Goal: Communication & Community: Ask a question

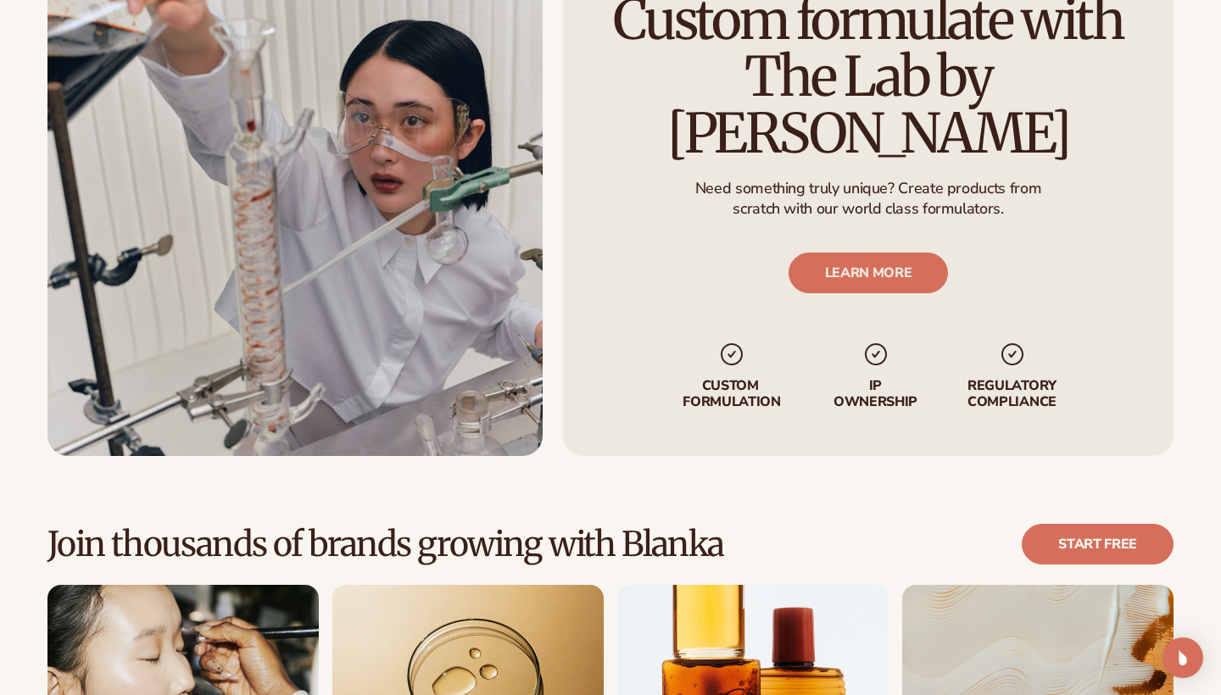
scroll to position [4070, 0]
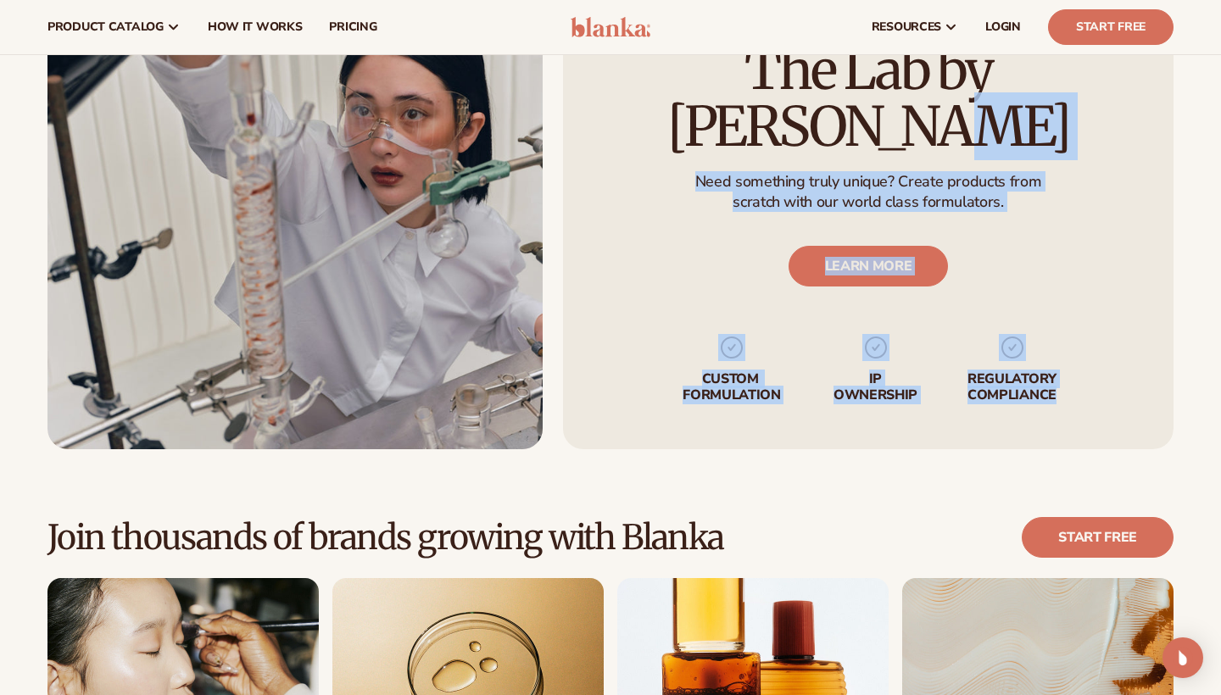
drag, startPoint x: 1071, startPoint y: 352, endPoint x: 668, endPoint y: 79, distance: 486.4
click at [668, 79] on div "Custom formulate with The Lab by [PERSON_NAME] Need something truly unique? Cre…" at bounding box center [868, 194] width 610 height 510
copy div "The Lab by [PERSON_NAME] Need something truly unique? Create products from scra…"
click at [893, 246] on link "LEARN MORE" at bounding box center [868, 266] width 160 height 41
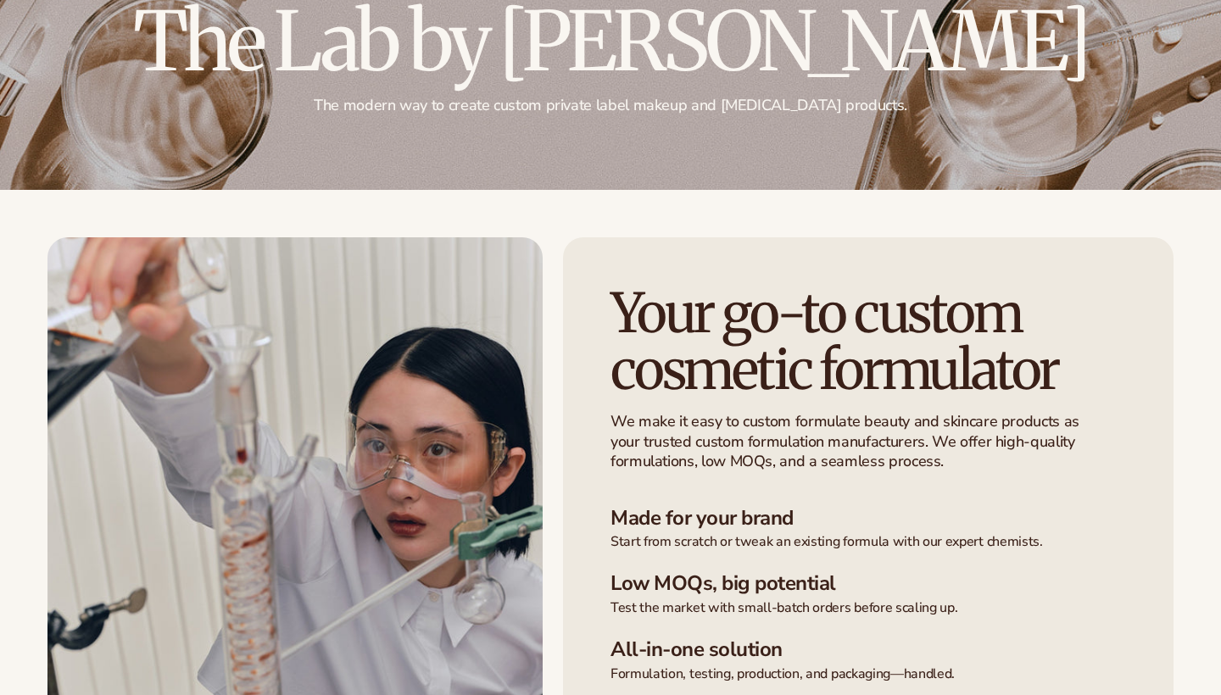
scroll to position [481, 0]
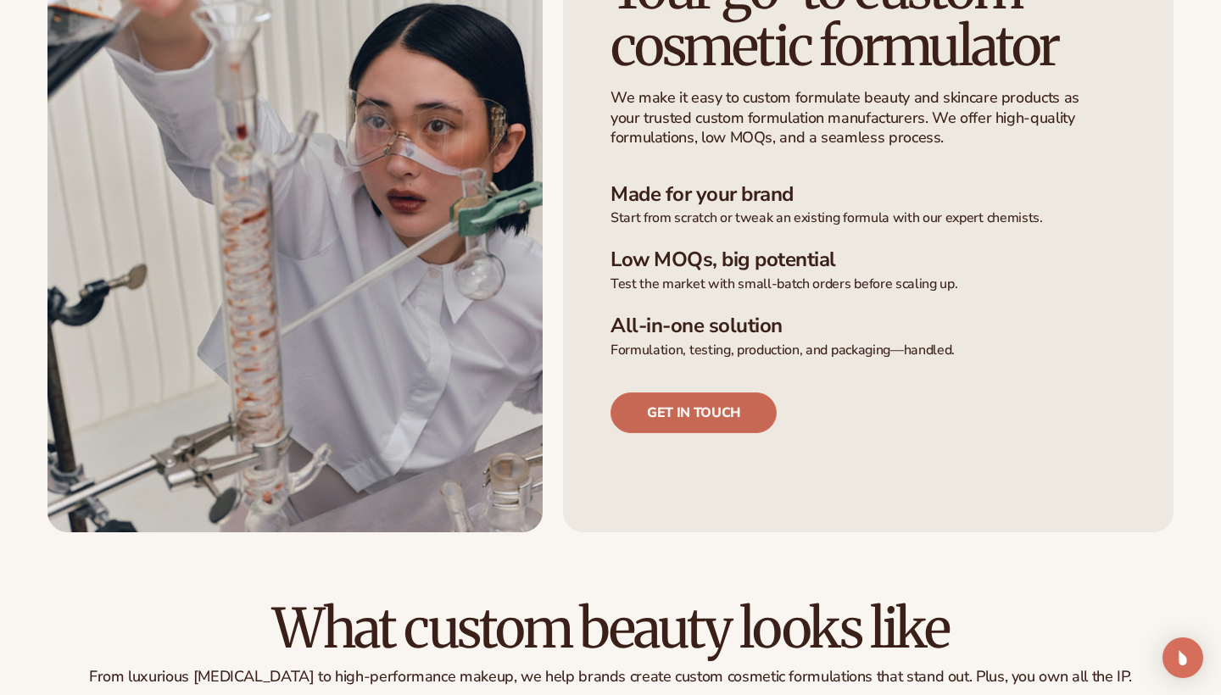
click at [716, 415] on link "Get in touch" at bounding box center [693, 412] width 166 height 41
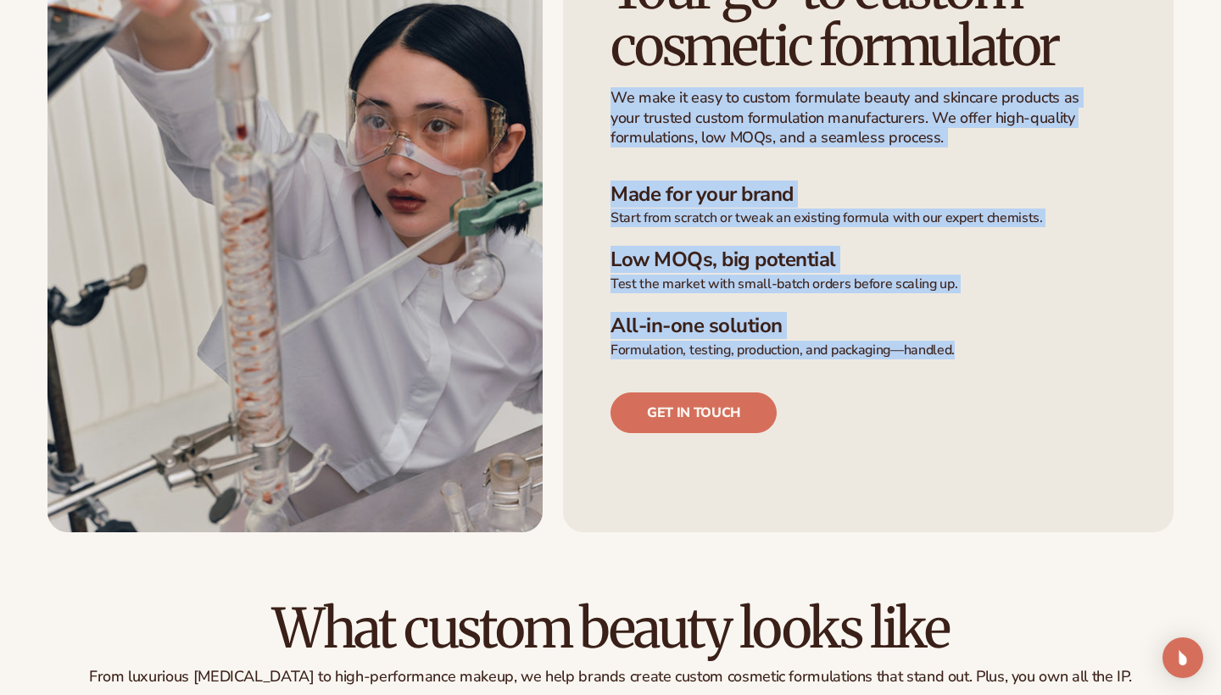
drag, startPoint x: 999, startPoint y: 348, endPoint x: 604, endPoint y: 93, distance: 469.8
click at [604, 93] on div "Your go-to custom cosmetic formulator We make it easy to custom formulate beaut…" at bounding box center [868, 223] width 610 height 619
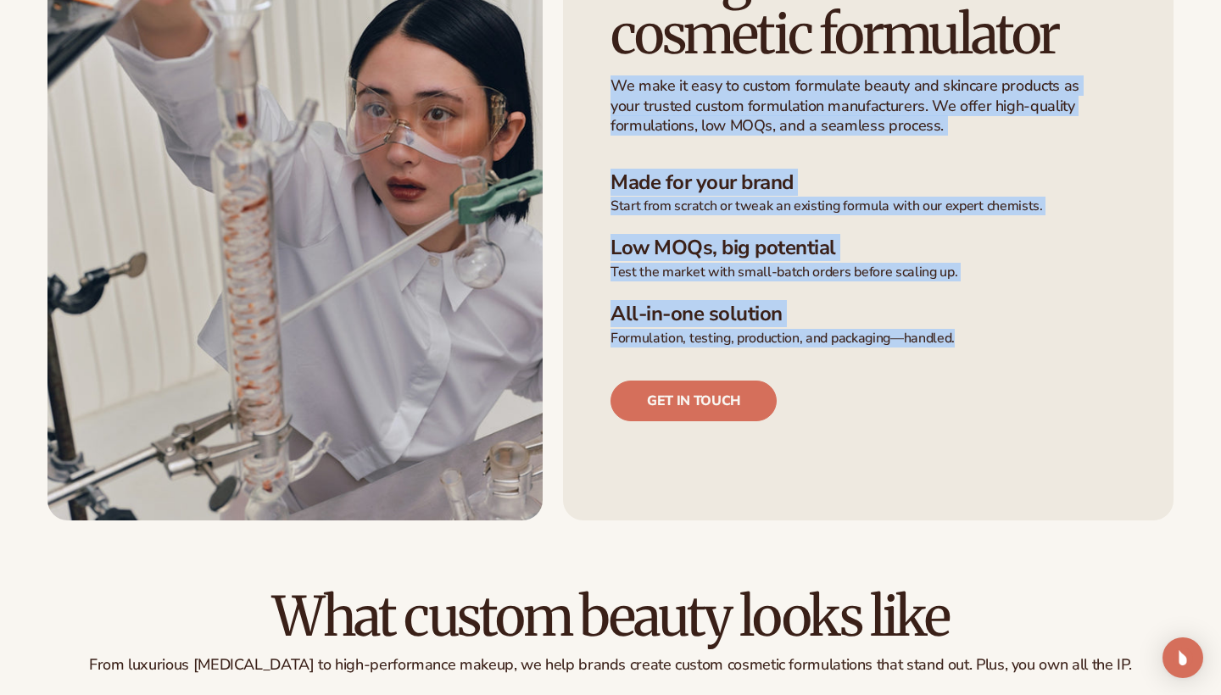
scroll to position [531, 0]
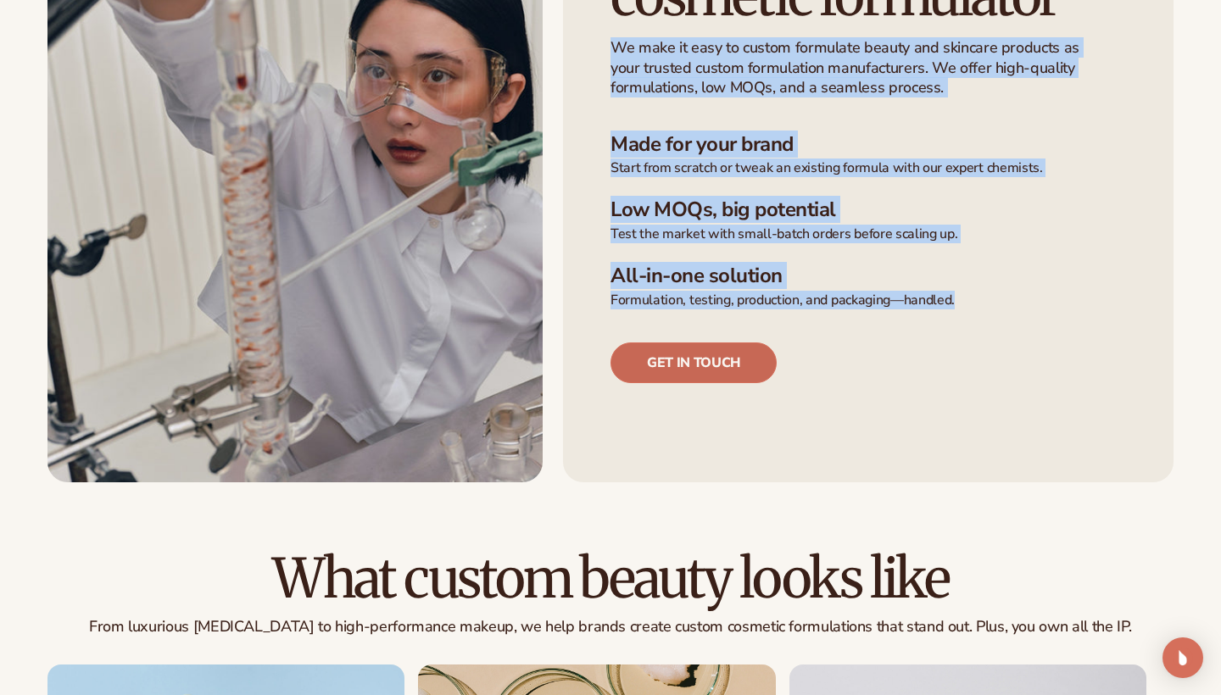
click at [695, 356] on link "Get in touch" at bounding box center [693, 362] width 166 height 41
click at [682, 362] on link "Get in touch" at bounding box center [693, 362] width 166 height 41
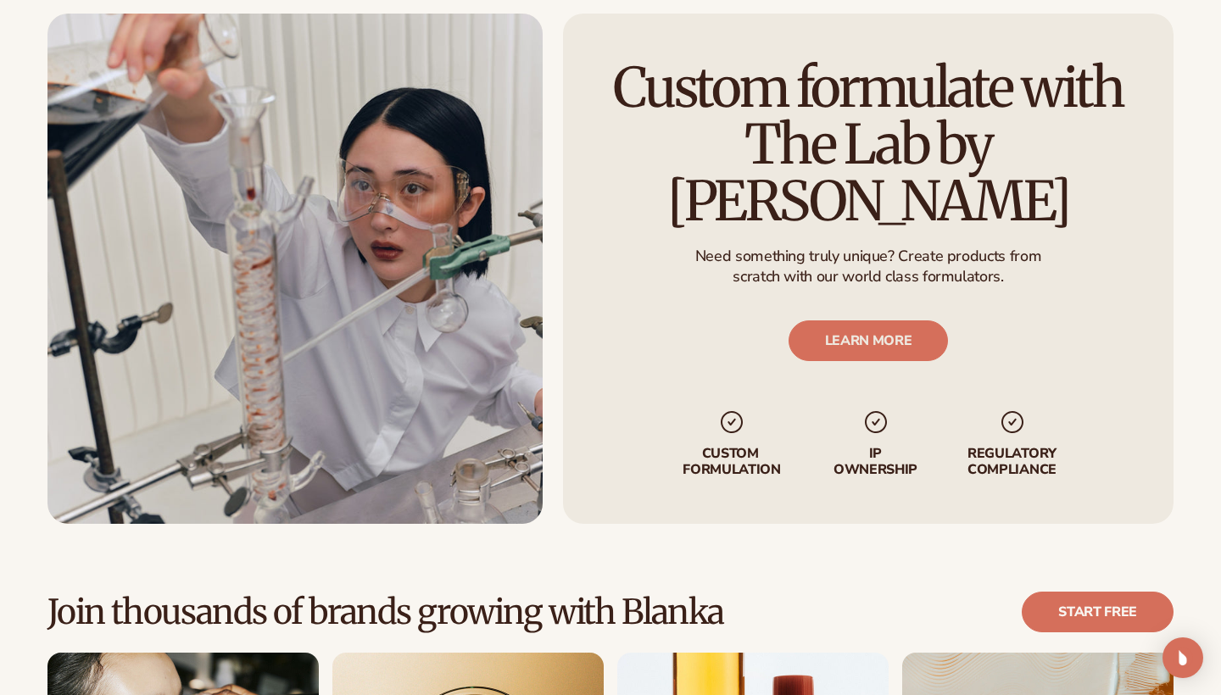
scroll to position [4084, 0]
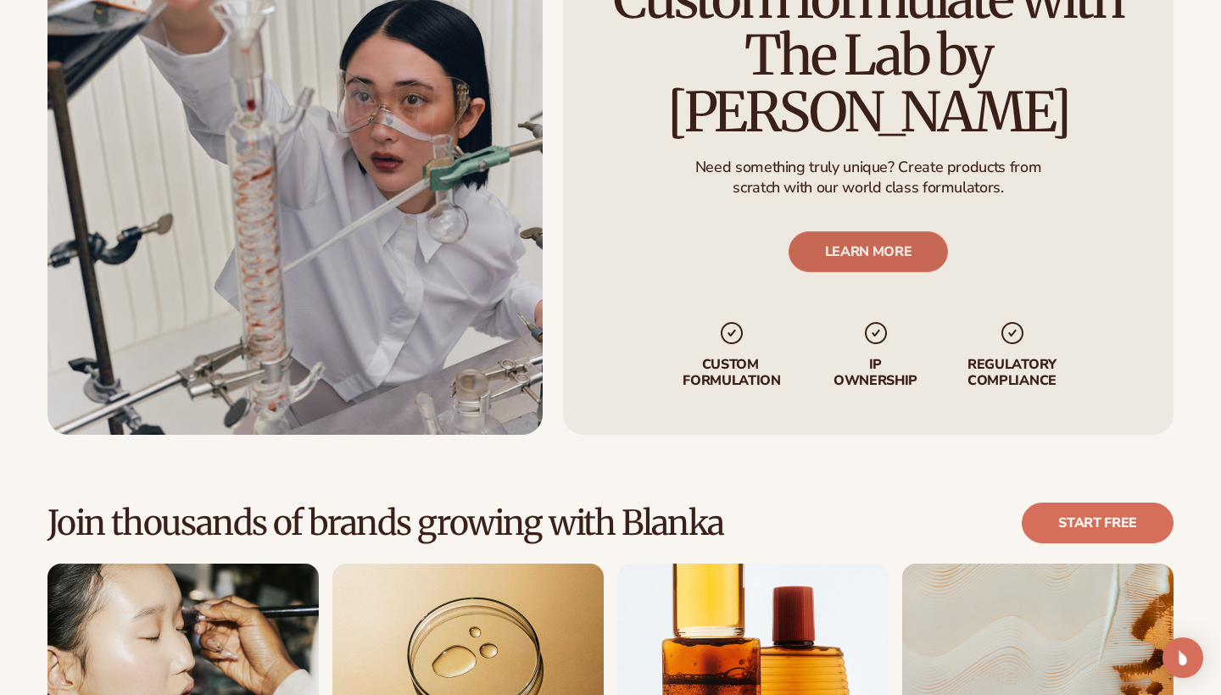
click at [876, 231] on link "LEARN MORE" at bounding box center [868, 251] width 160 height 41
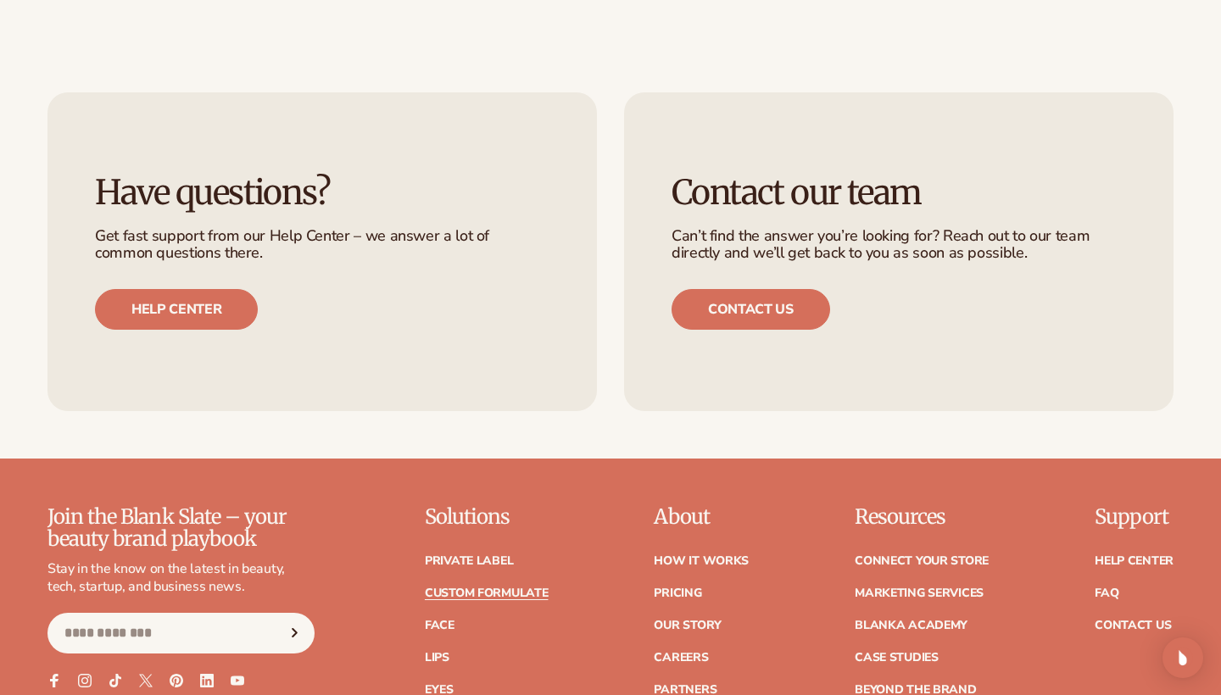
scroll to position [2101, 0]
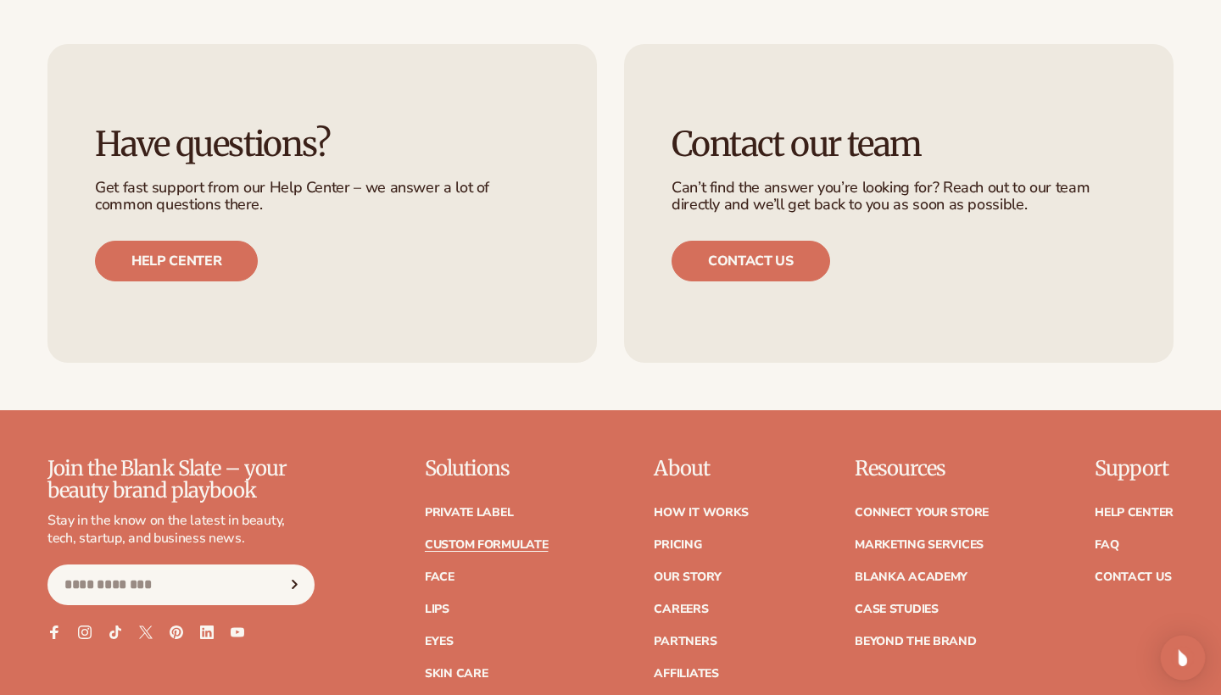
click at [1178, 654] on img "Open Intercom Messenger" at bounding box center [1182, 658] width 22 height 22
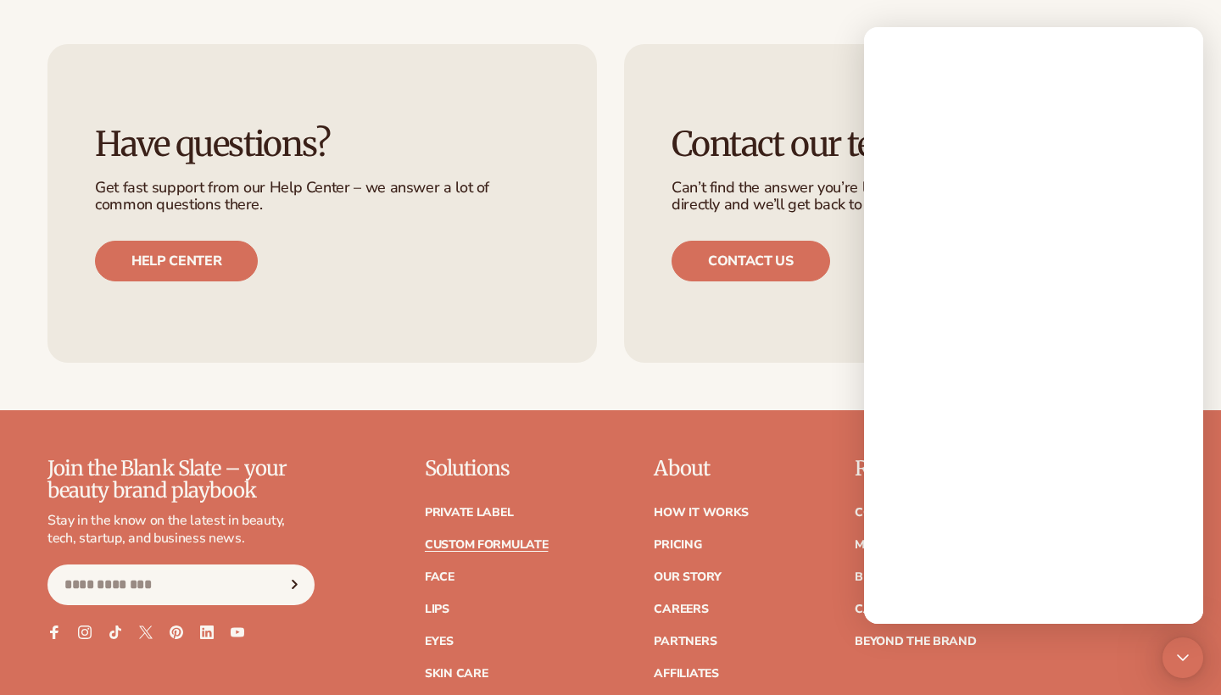
scroll to position [0, 0]
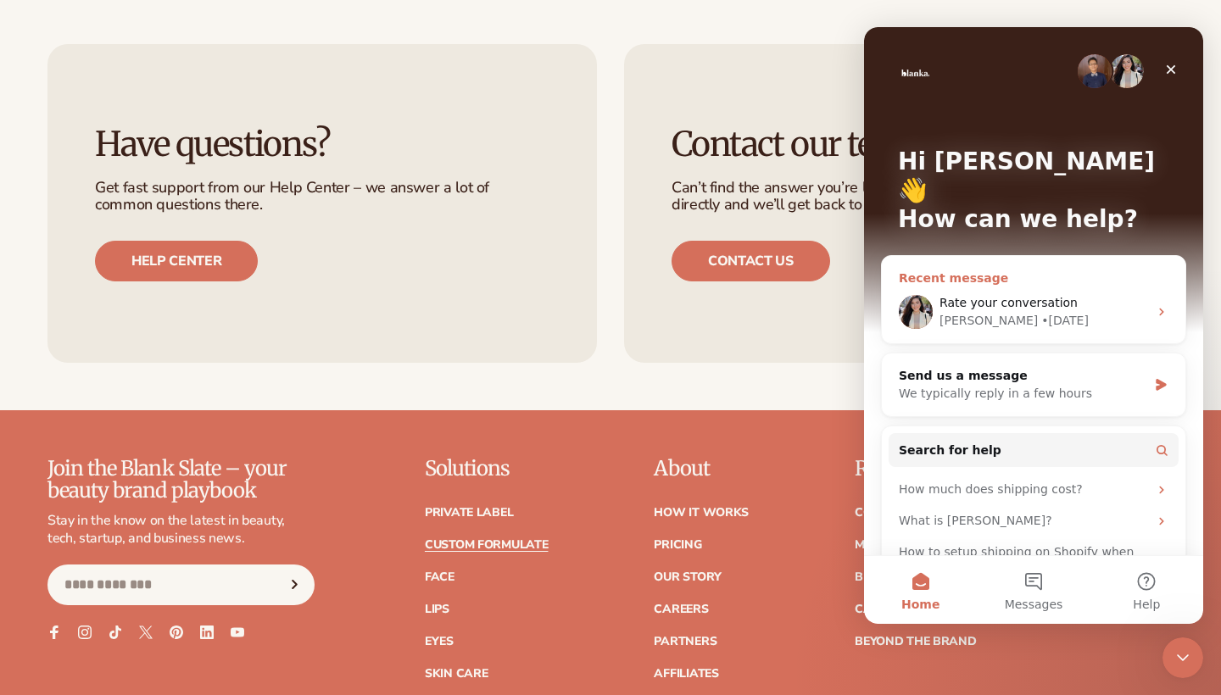
click at [1041, 312] on div "• 5d ago" at bounding box center [1064, 321] width 47 height 18
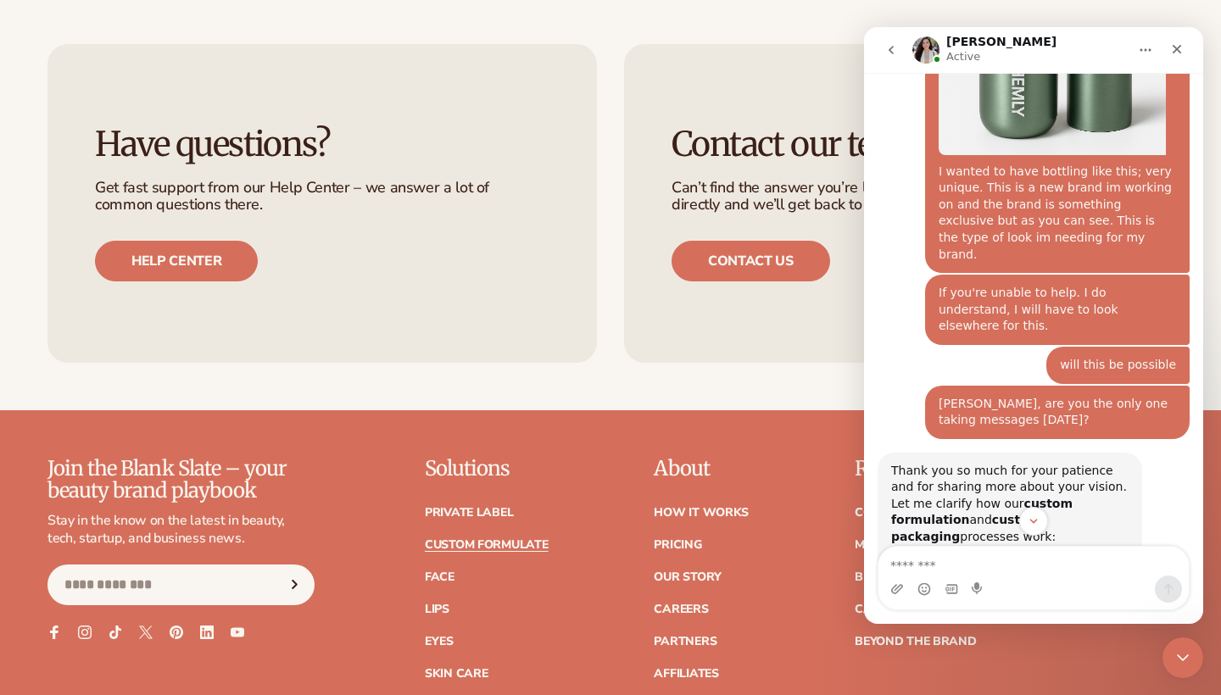
scroll to position [3461, 0]
drag, startPoint x: 973, startPoint y: 473, endPoint x: 892, endPoint y: 246, distance: 241.3
copy div "Through our LAB by Blanka program you can create your own formula from scratch …"
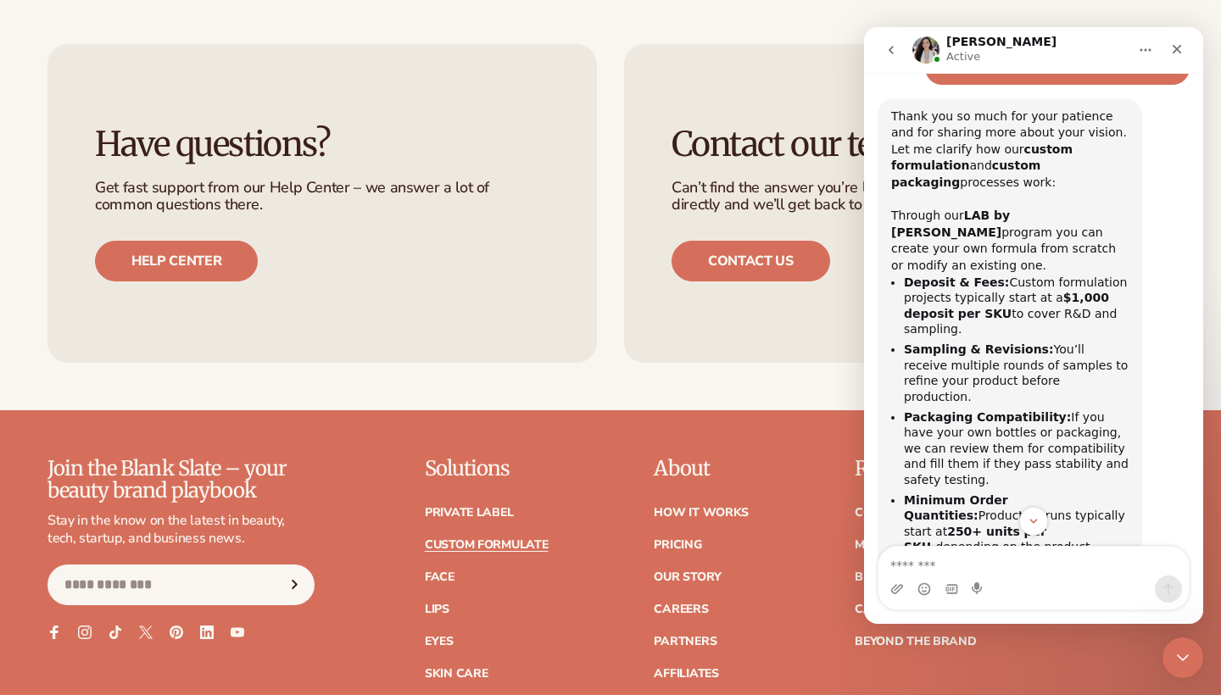
scroll to position [3817, 0]
drag, startPoint x: 3, startPoint y: 388, endPoint x: 622, endPoint y: 352, distance: 620.7
click at [622, 352] on ul "Have questions? Get fast support from our Help Center – we answer a lot of comm…" at bounding box center [610, 203] width 1126 height 319
click at [1143, 45] on icon "Home" at bounding box center [1145, 50] width 14 height 14
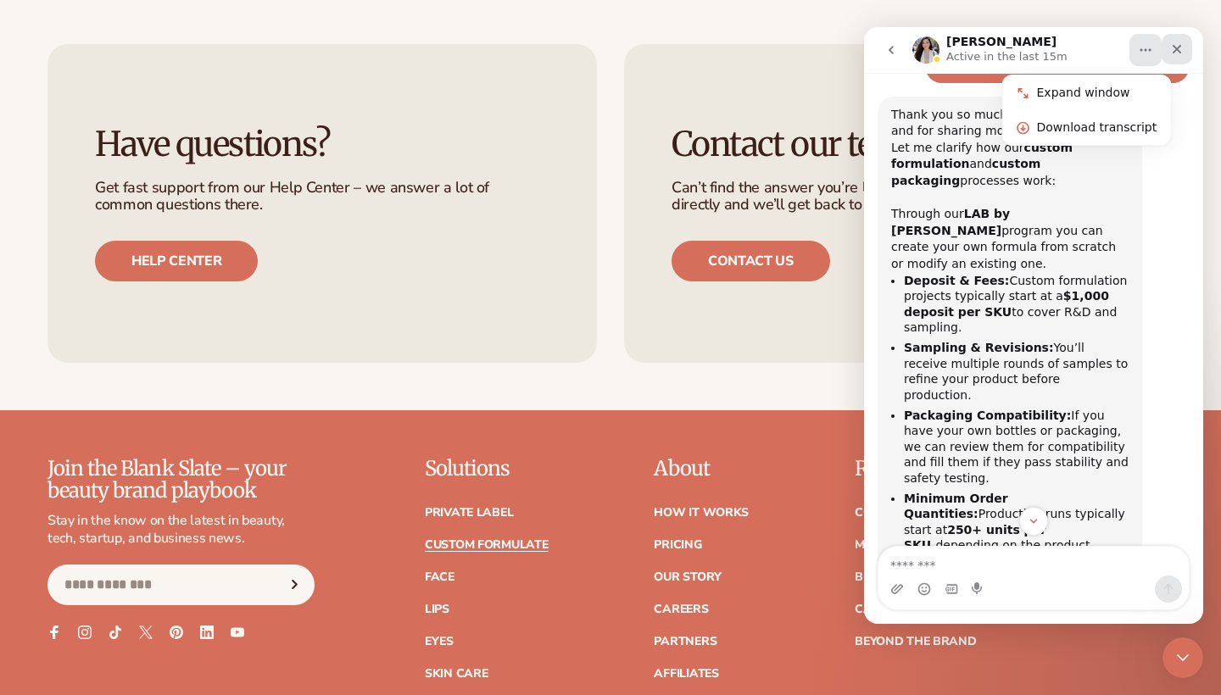
click at [1179, 45] on icon "Close" at bounding box center [1177, 49] width 14 height 14
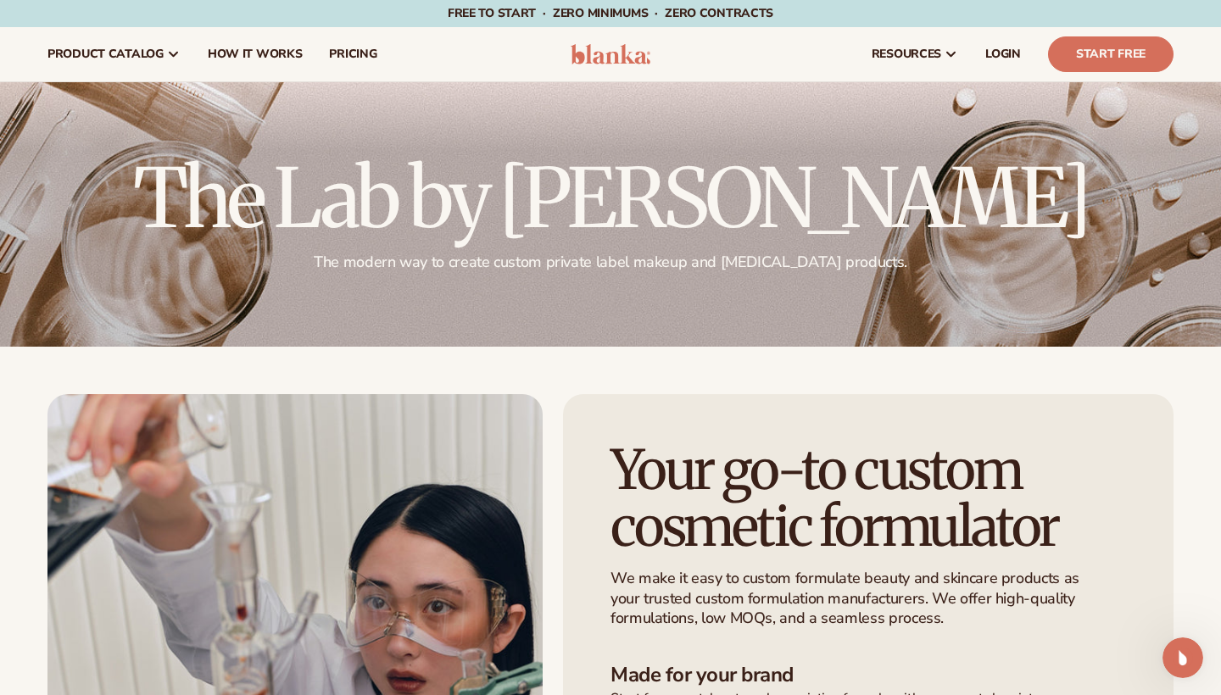
scroll to position [0, 0]
click at [598, 66] on header "Cart product catalog The Lab by Blanka" at bounding box center [610, 54] width 1221 height 54
click at [598, 63] on img at bounding box center [610, 54] width 81 height 20
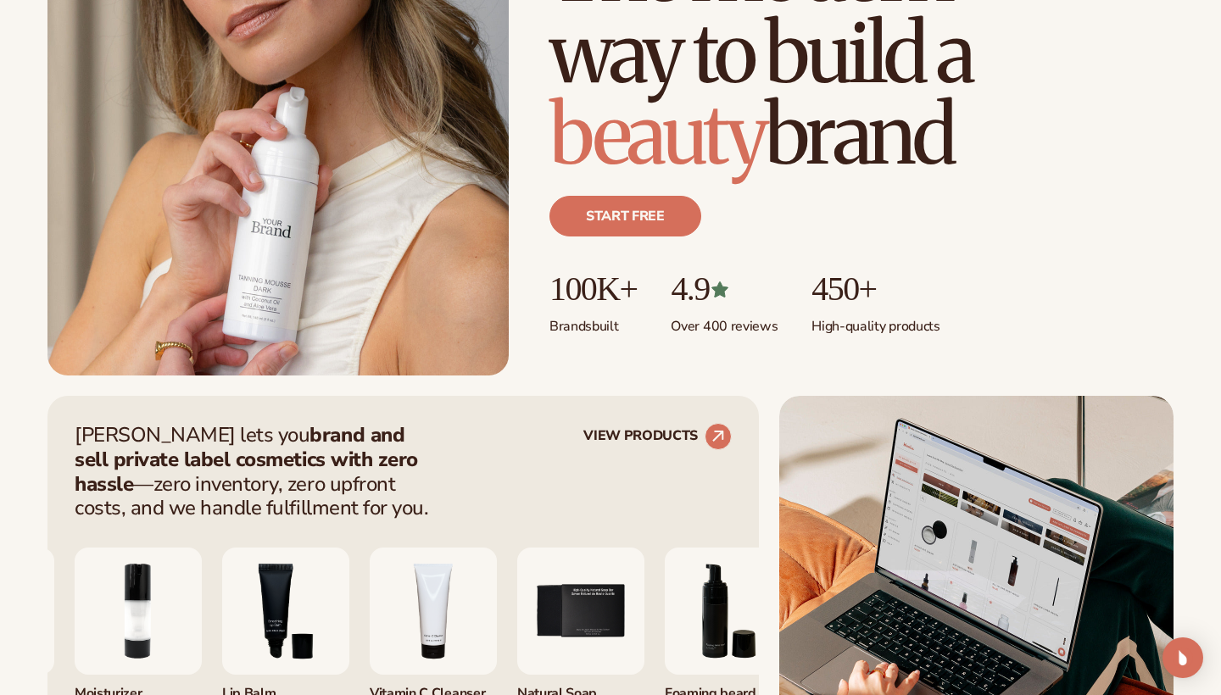
scroll to position [310, 0]
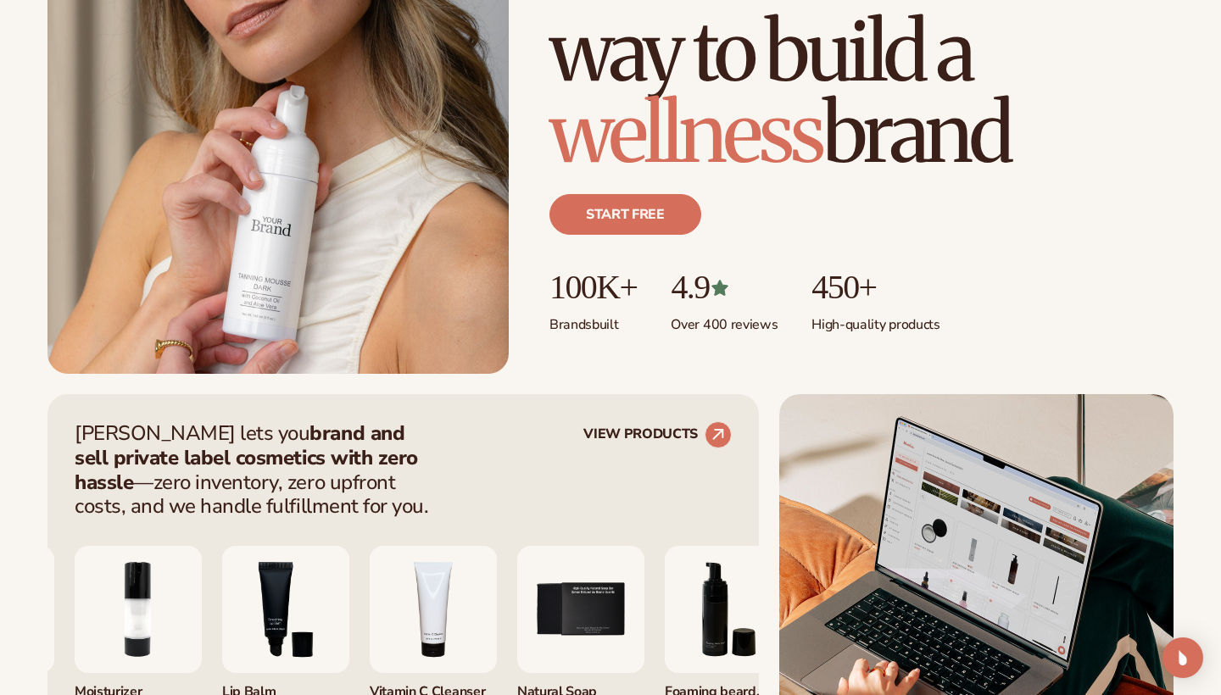
click at [362, 300] on img at bounding box center [277, 82] width 461 height 581
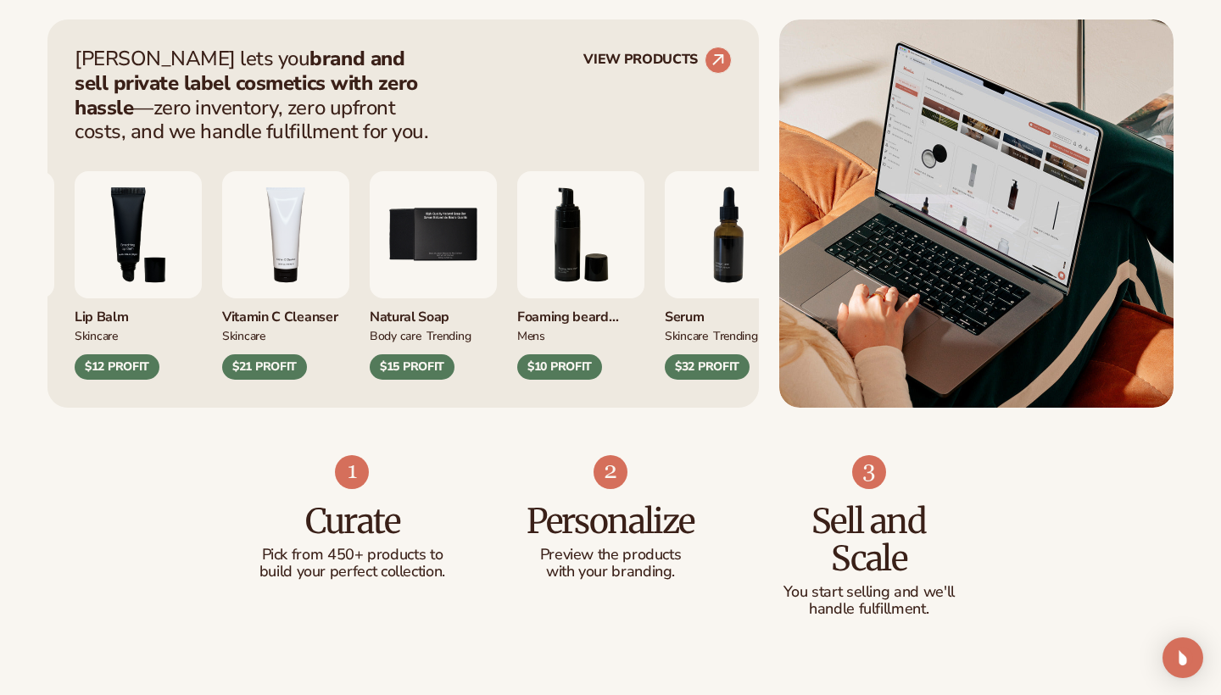
scroll to position [693, 0]
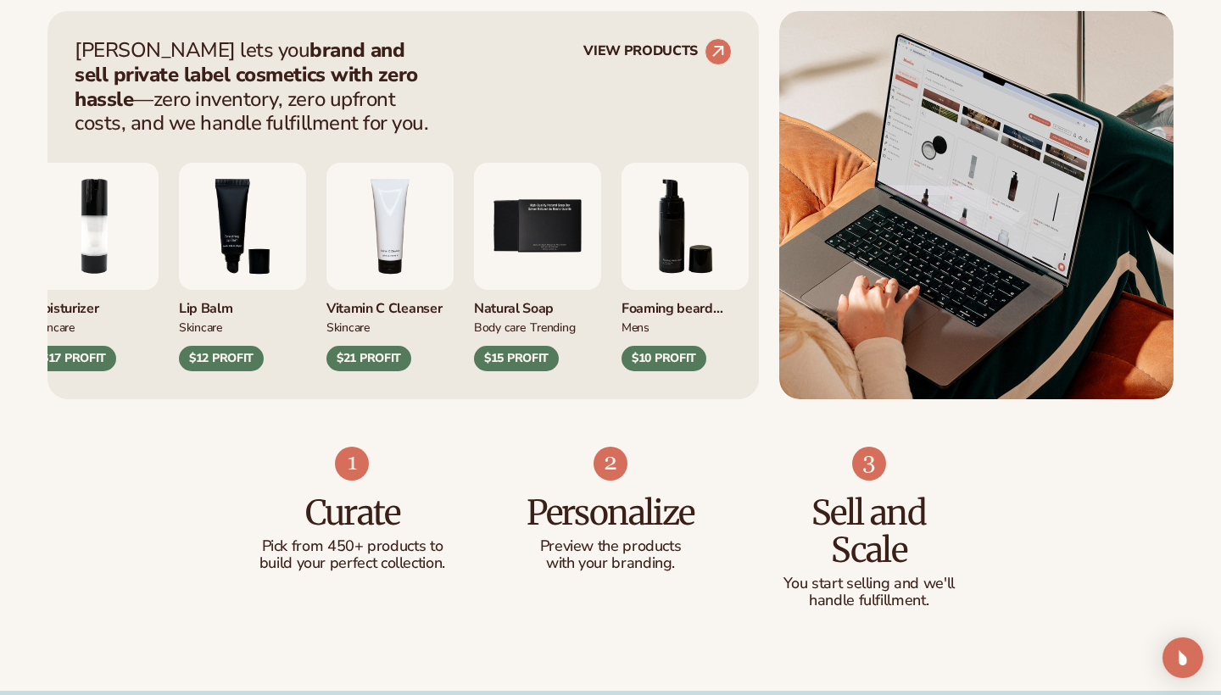
click at [408, 301] on div "Vitamin C Cleanser" at bounding box center [389, 304] width 127 height 28
click at [385, 225] on img "4 / 9" at bounding box center [389, 226] width 127 height 127
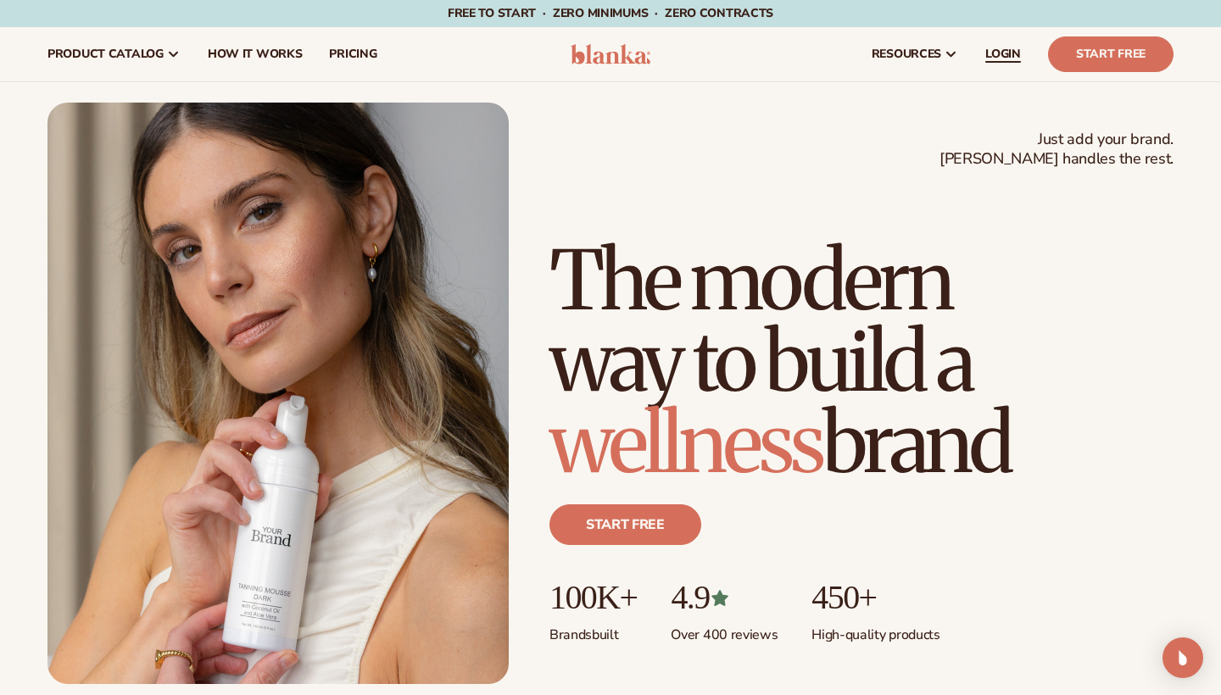
scroll to position [0, 0]
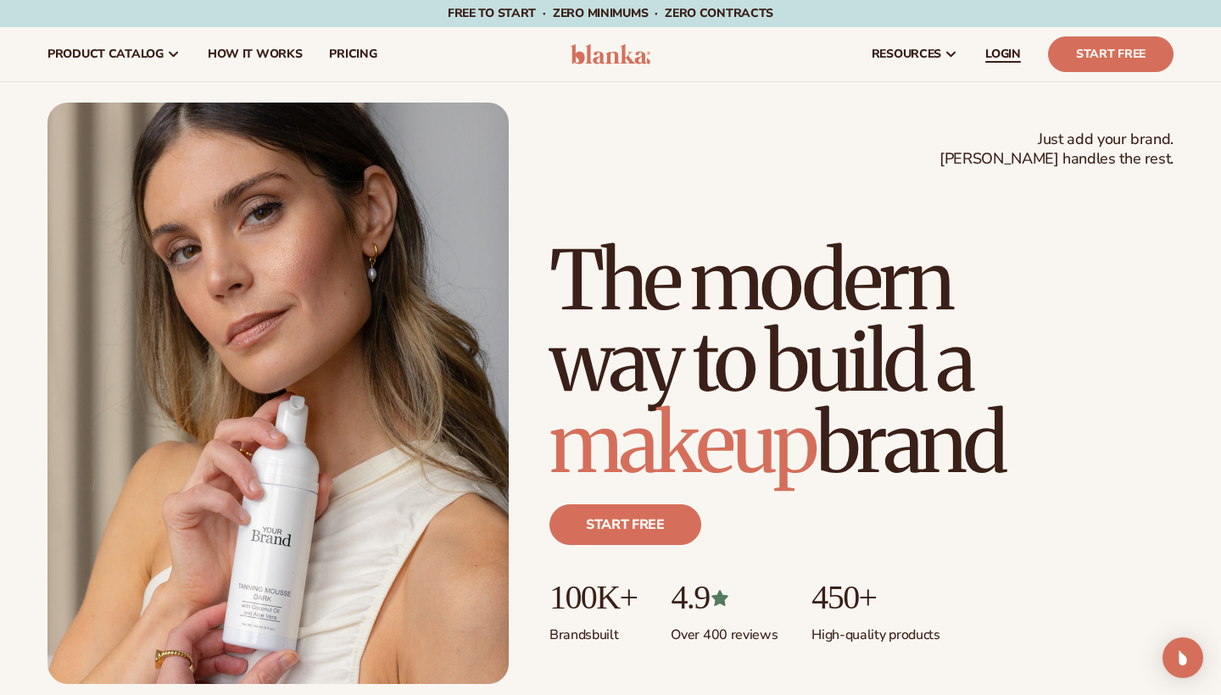
click at [989, 58] on span "LOGIN" at bounding box center [1003, 54] width 36 height 14
